Goal: Task Accomplishment & Management: Use online tool/utility

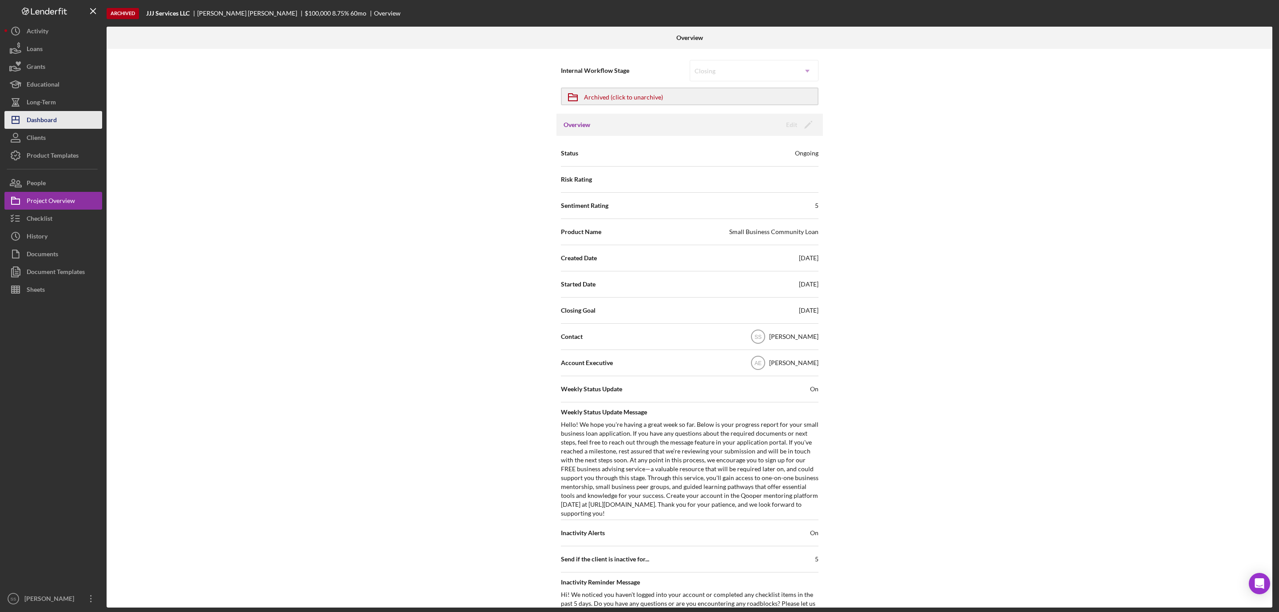
click at [48, 120] on div "Dashboard" at bounding box center [42, 121] width 30 height 20
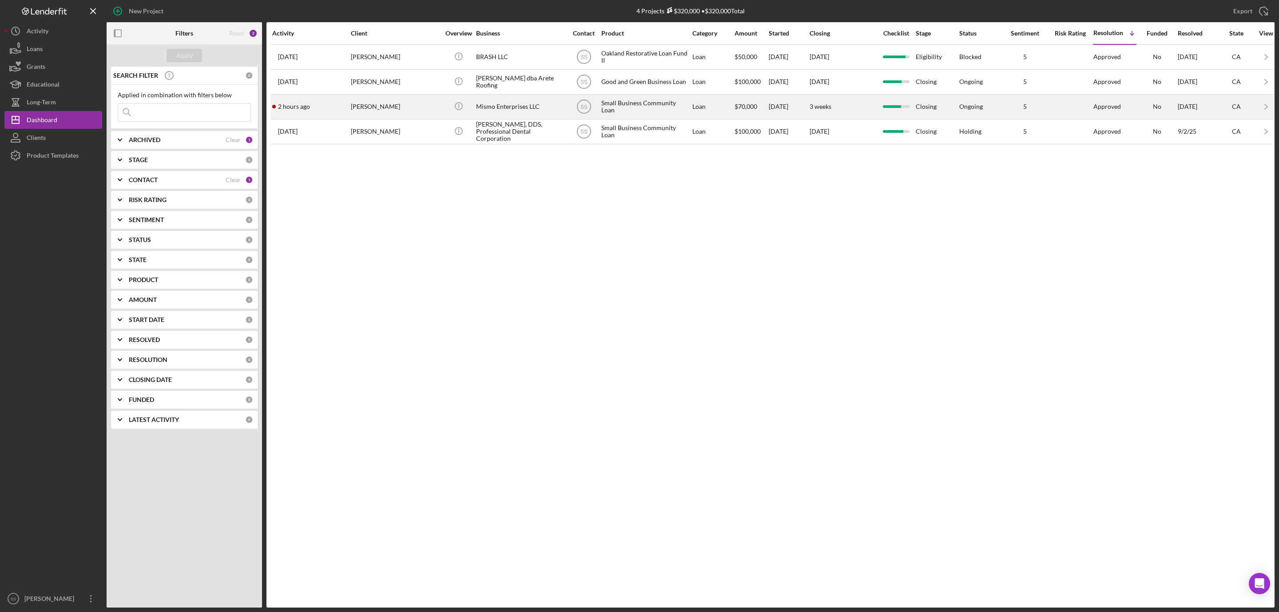
click at [492, 111] on div "Mismo Enterprises LLC" at bounding box center [520, 107] width 89 height 24
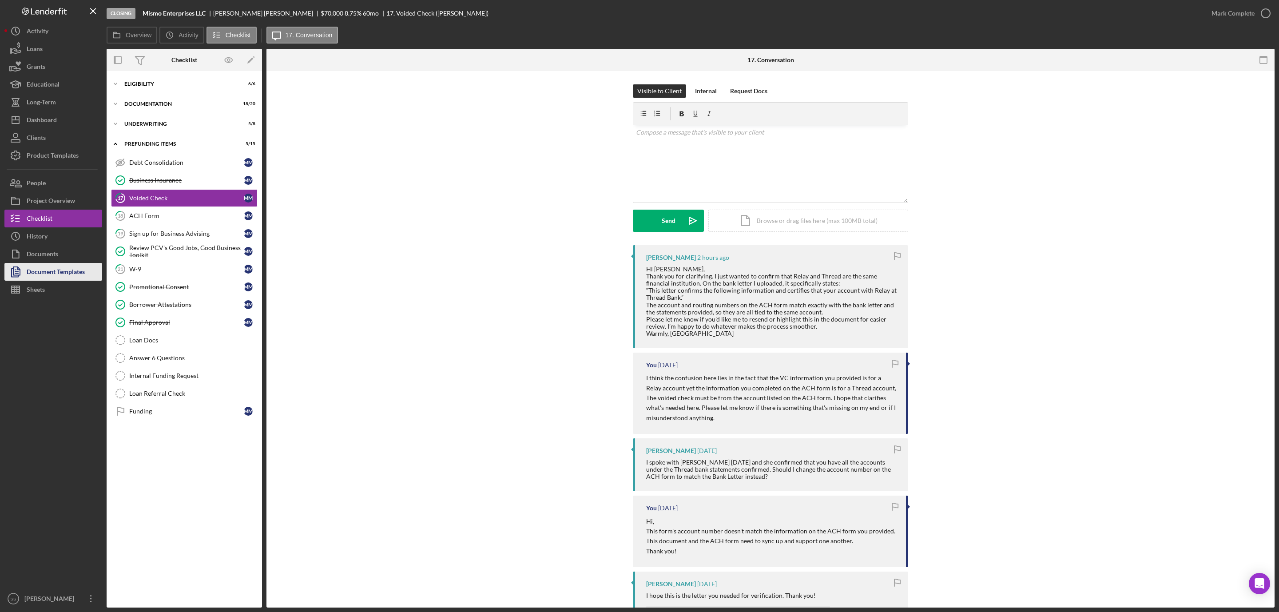
click at [64, 273] on div "Document Templates" at bounding box center [56, 273] width 58 height 20
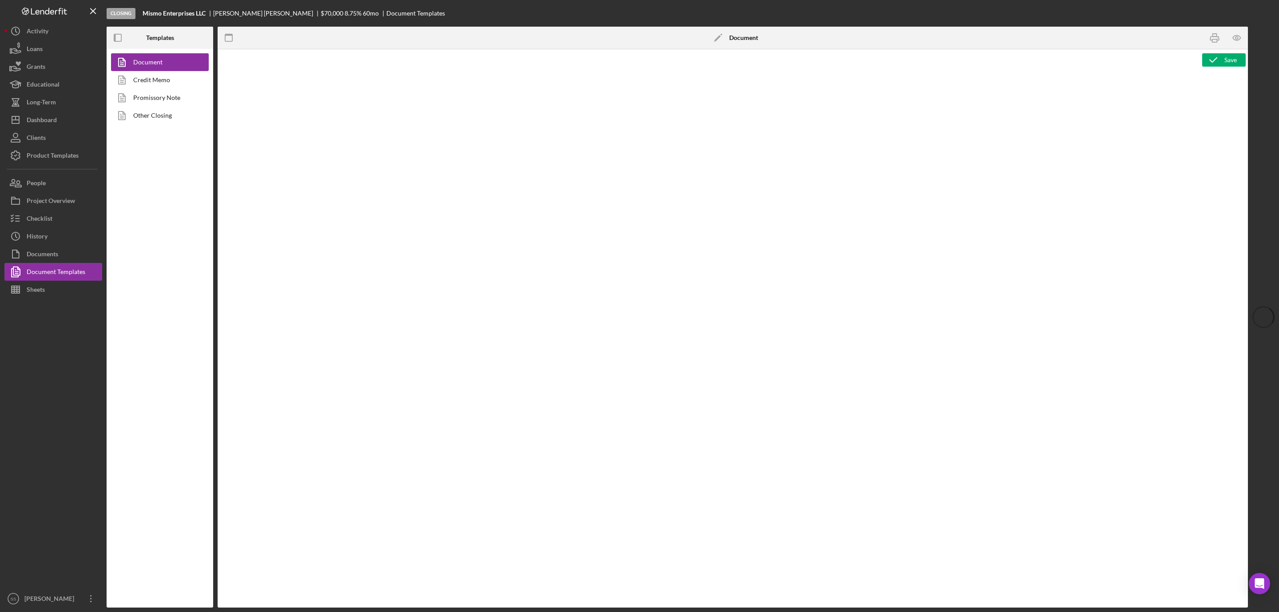
type textarea "<h1 style="text-align: center;">Full Application Form</h1> <h2 style="text-alig…"
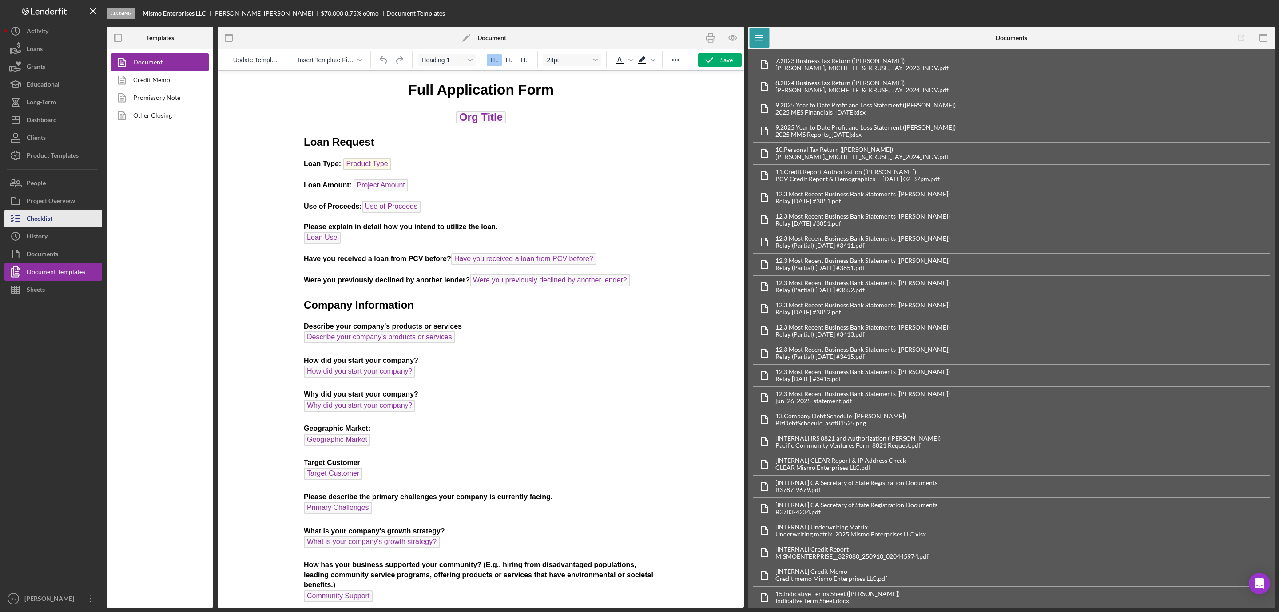
click at [59, 218] on button "Checklist" at bounding box center [53, 219] width 98 height 18
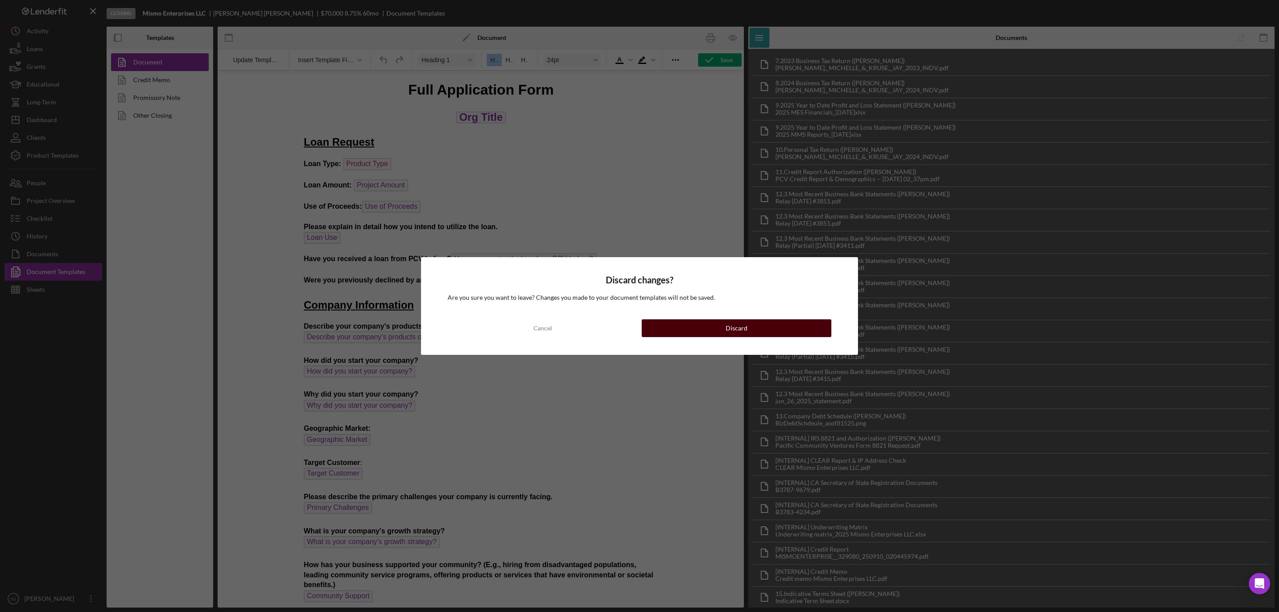
click at [674, 323] on button "Discard" at bounding box center [737, 328] width 190 height 18
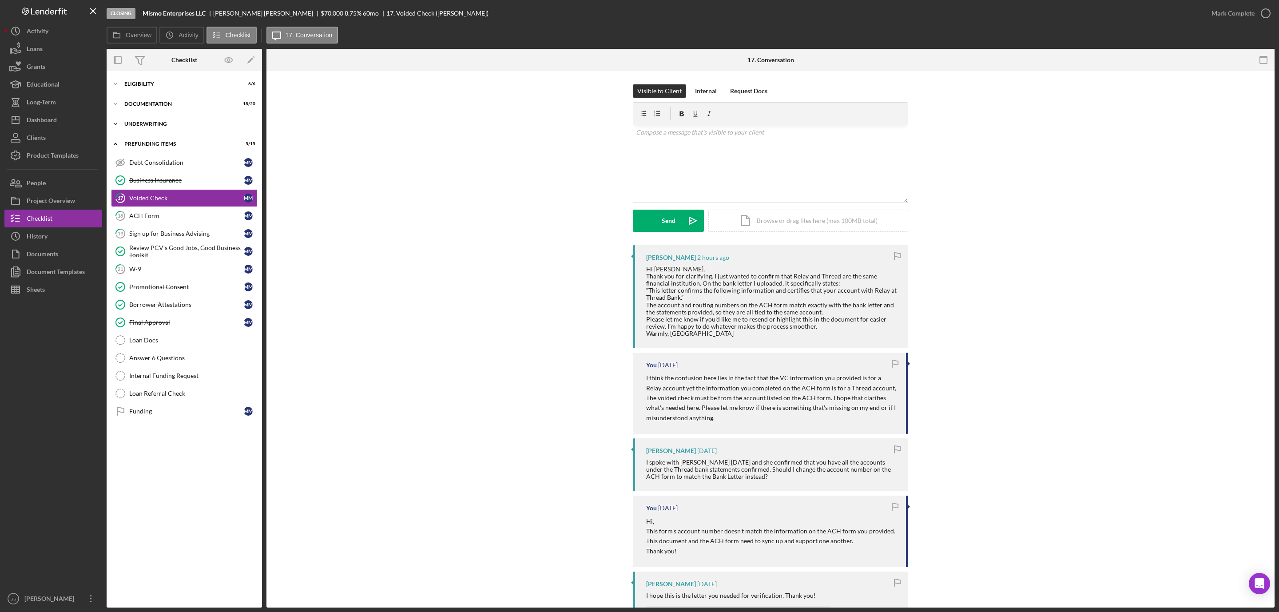
click at [141, 123] on div "Underwriting" at bounding box center [187, 123] width 127 height 5
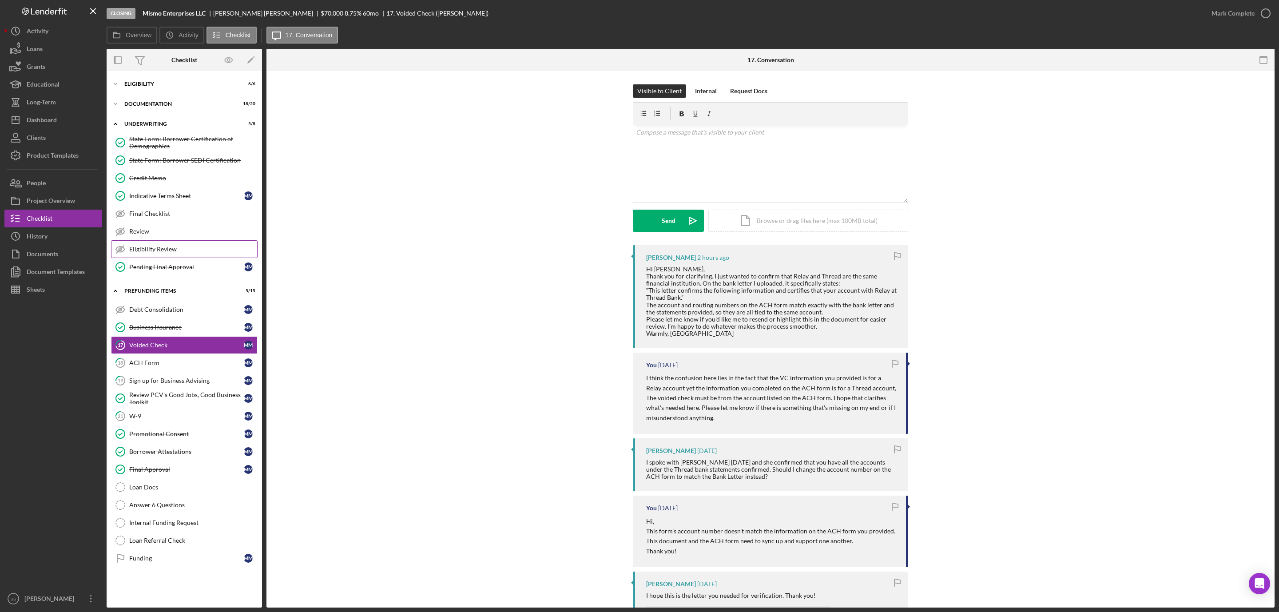
click at [165, 252] on div "Eligibility Review" at bounding box center [193, 249] width 128 height 7
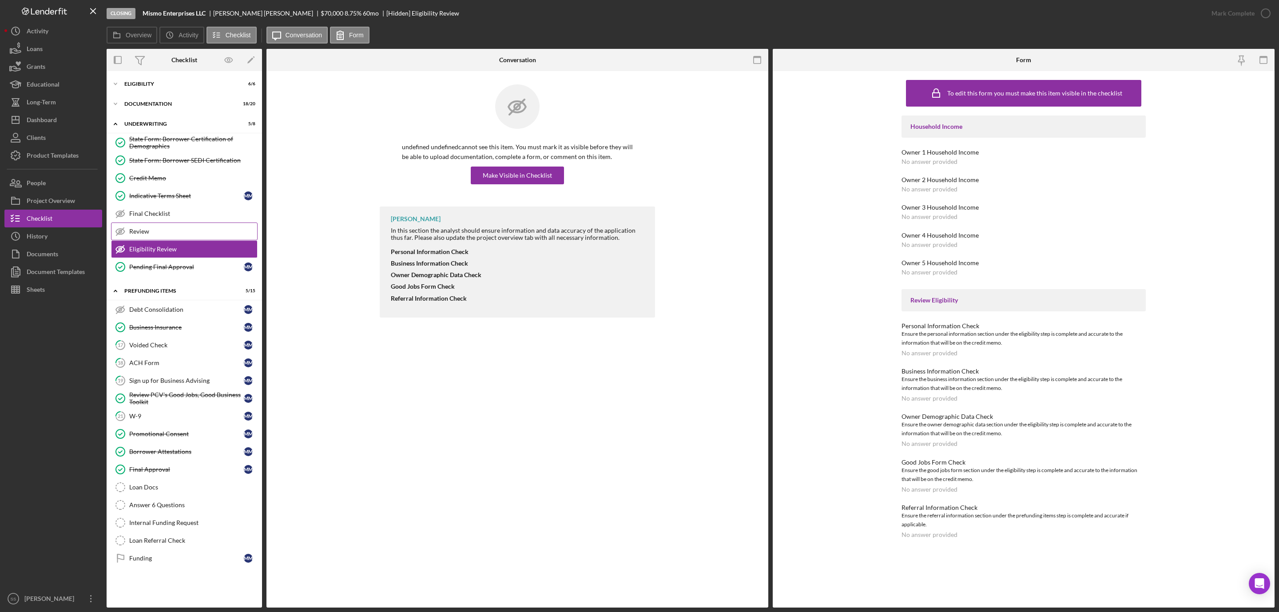
click at [166, 226] on link "Review Review" at bounding box center [184, 231] width 147 height 18
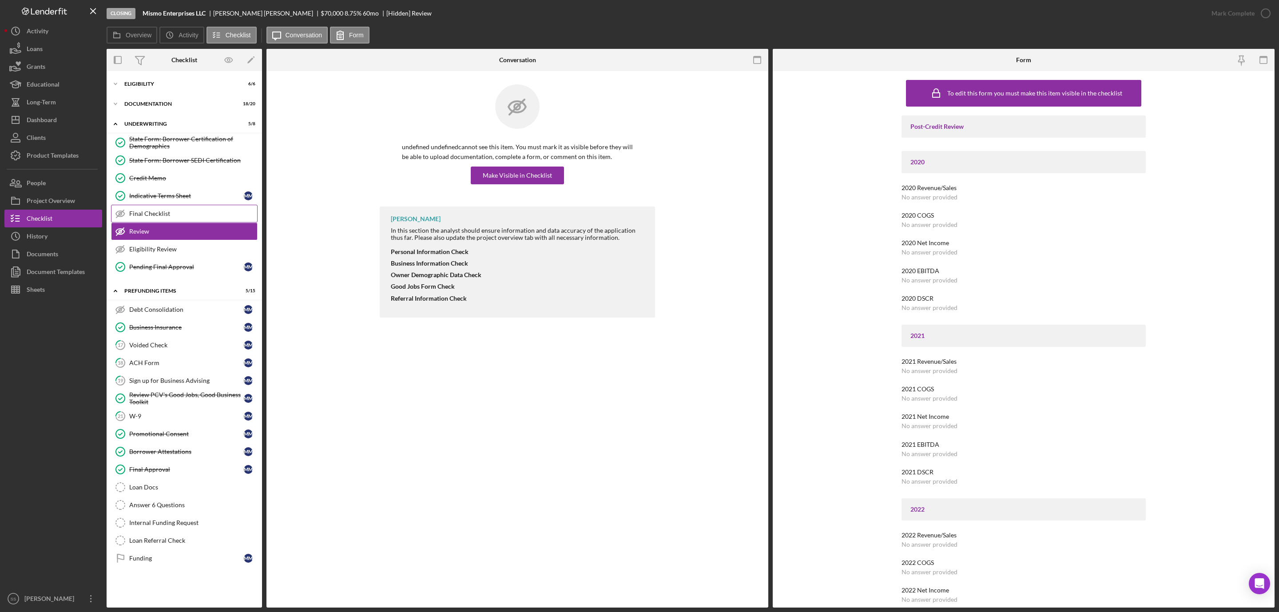
click at [165, 213] on div "Final Checklist" at bounding box center [193, 213] width 128 height 7
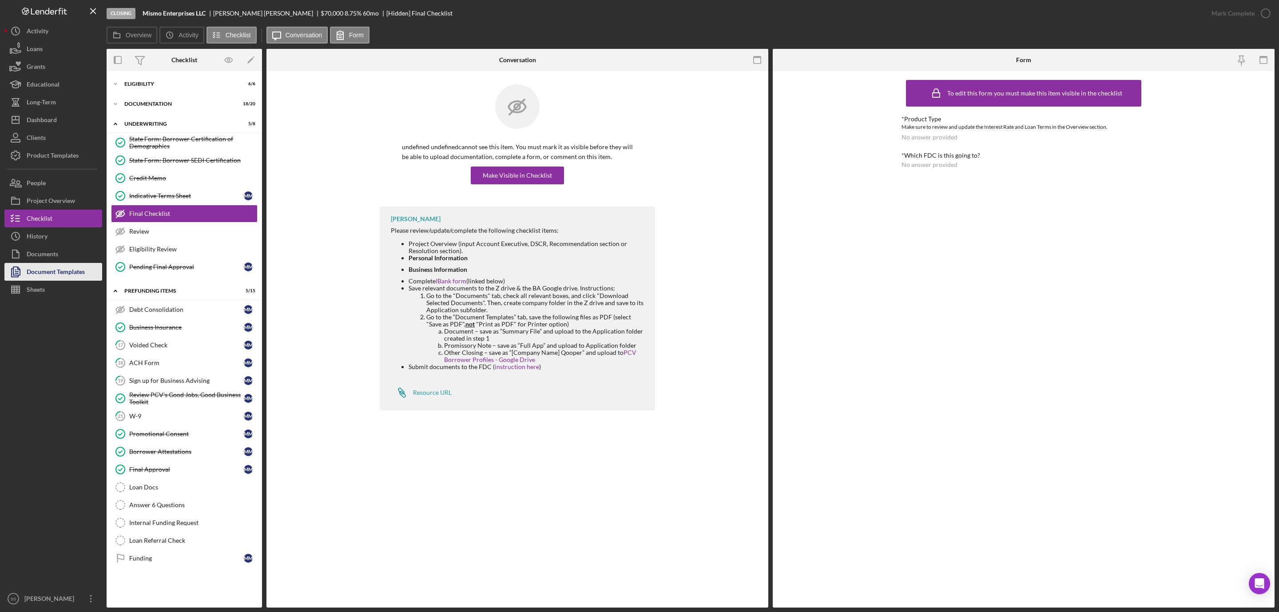
click at [81, 273] on div "Document Templates" at bounding box center [56, 273] width 58 height 20
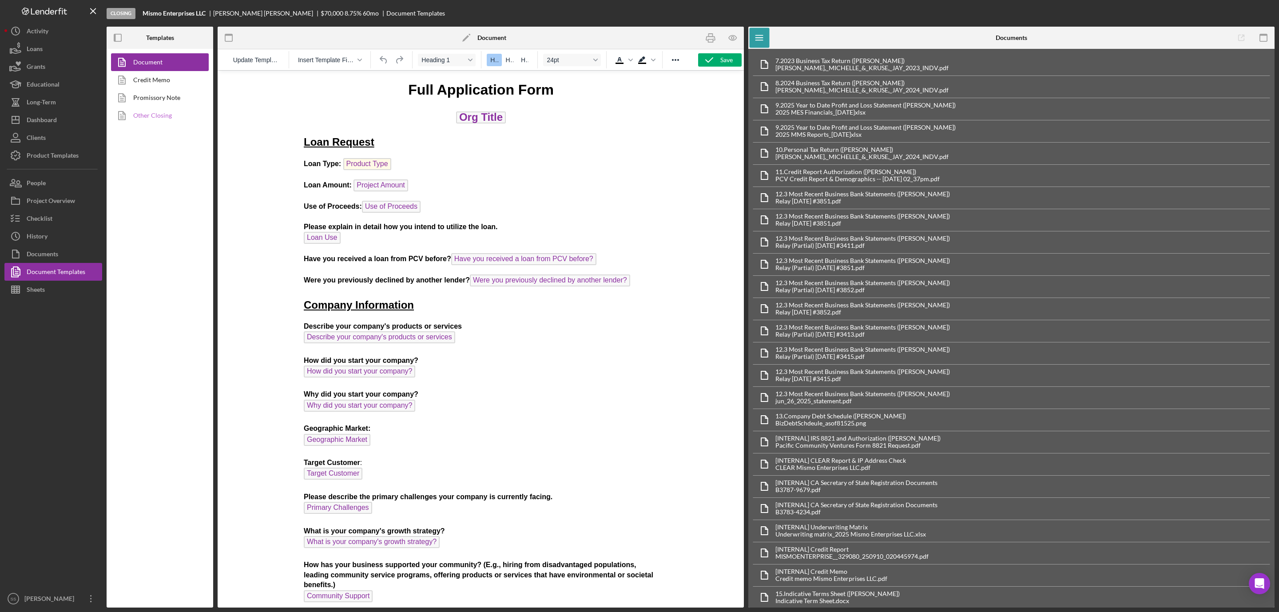
click at [147, 116] on link "Other Closing" at bounding box center [157, 116] width 93 height 18
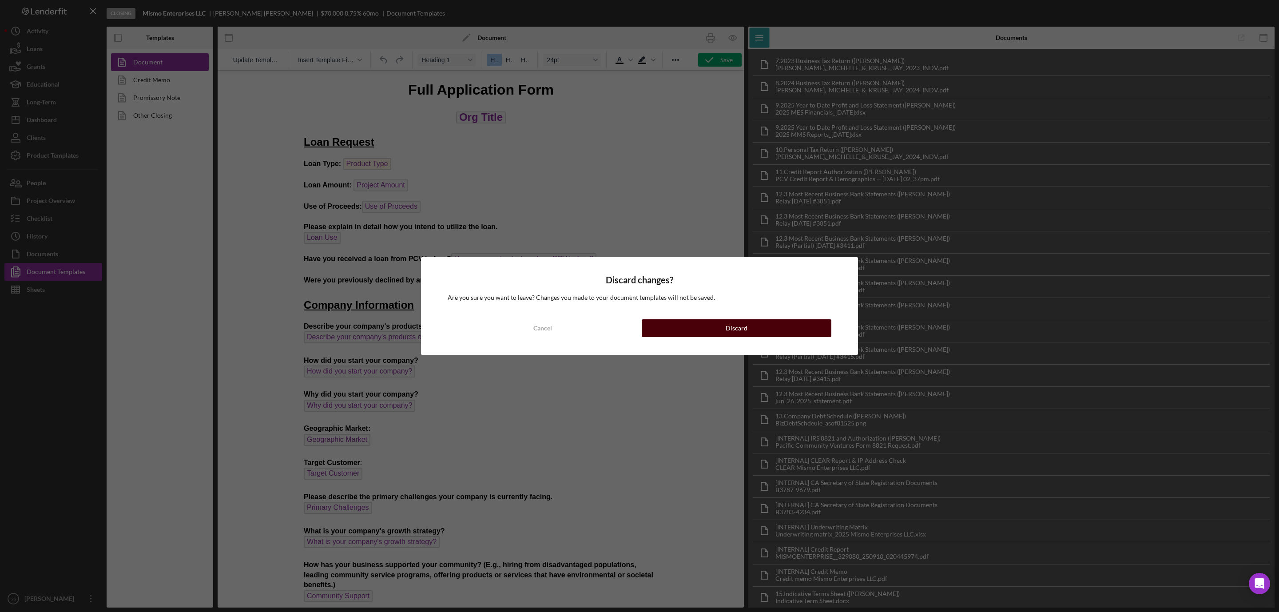
click at [725, 332] on button "Discard" at bounding box center [737, 328] width 190 height 18
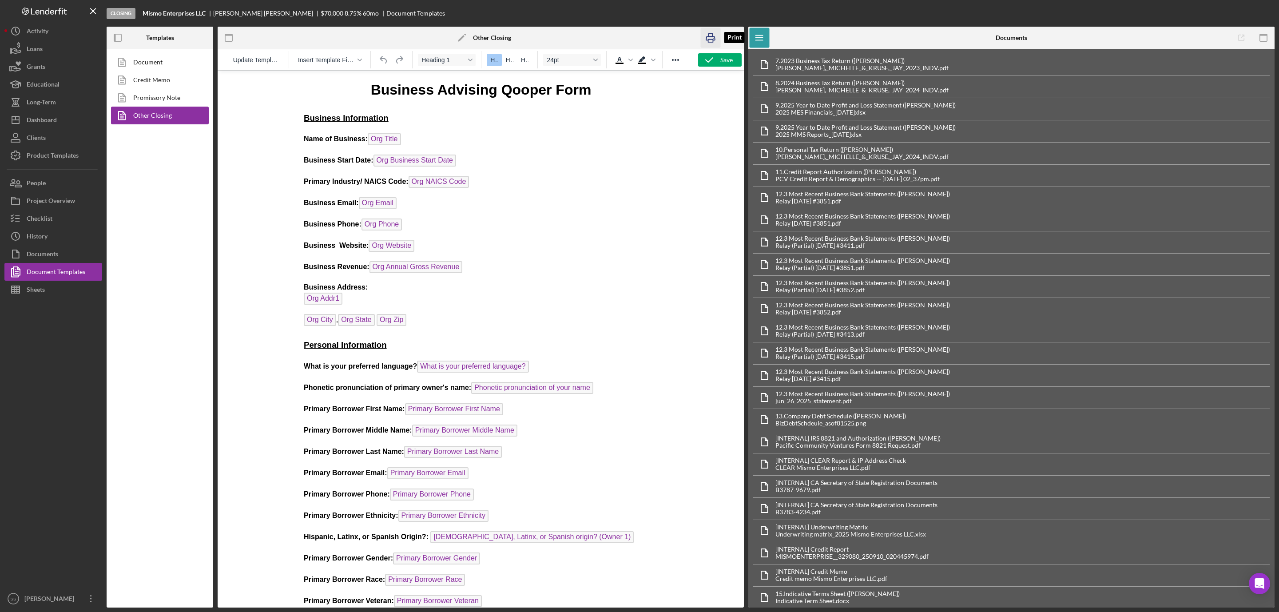
click at [712, 43] on icon "button" at bounding box center [711, 38] width 20 height 20
